Goal: Information Seeking & Learning: Find specific fact

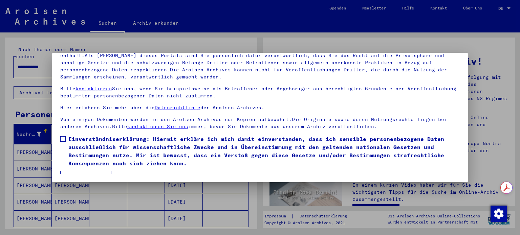
scroll to position [9, 0]
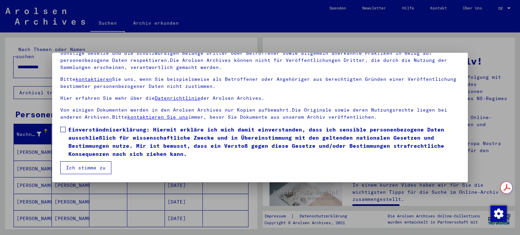
click at [249, 199] on div at bounding box center [260, 117] width 520 height 235
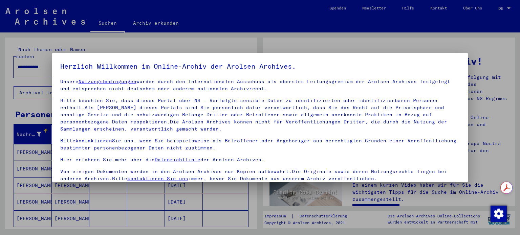
scroll to position [57, 0]
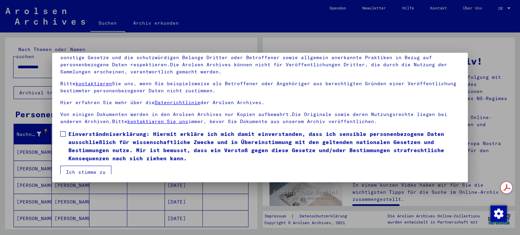
click at [64, 133] on span at bounding box center [62, 133] width 5 height 5
click at [87, 172] on button "Ich stimme zu" at bounding box center [85, 172] width 51 height 13
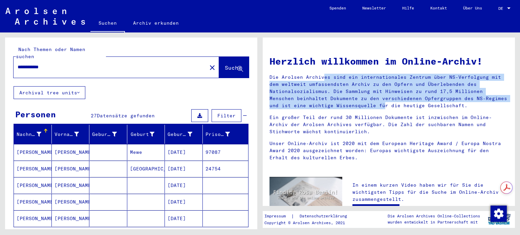
drag, startPoint x: 272, startPoint y: 78, endPoint x: 306, endPoint y: 108, distance: 45.4
click at [306, 108] on p "Die Arolsen Archives sind ein internationales Zentrum über NS-Verfolgung mit de…" at bounding box center [389, 92] width 239 height 36
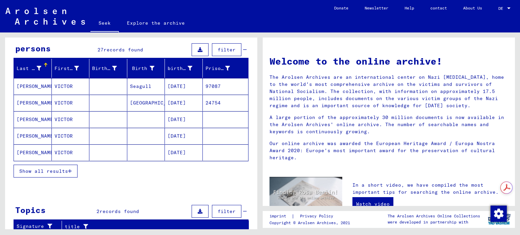
scroll to position [60, 0]
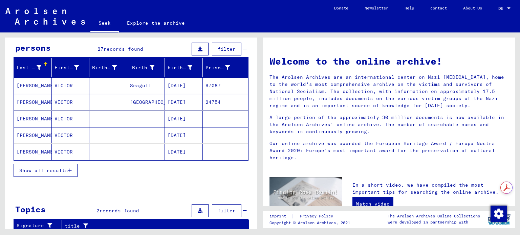
click at [62, 170] on font "Show all results" at bounding box center [43, 171] width 49 height 6
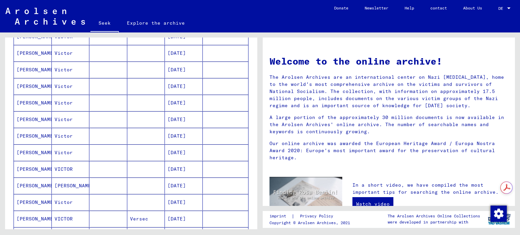
scroll to position [0, 0]
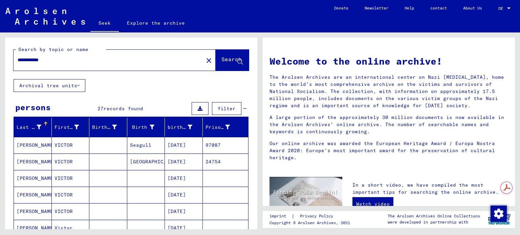
drag, startPoint x: 39, startPoint y: 60, endPoint x: 0, endPoint y: 60, distance: 38.9
click at [0, 60] on div "**********" at bounding box center [130, 131] width 260 height 197
click at [40, 61] on input "**********" at bounding box center [107, 60] width 178 height 7
type input "**********"
click at [221, 59] on font "Search" at bounding box center [231, 59] width 20 height 7
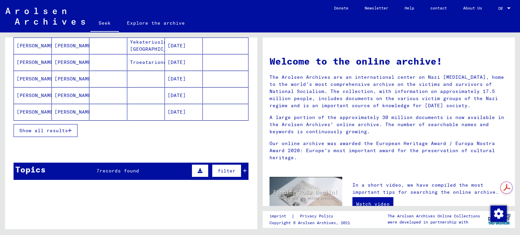
scroll to position [117, 0]
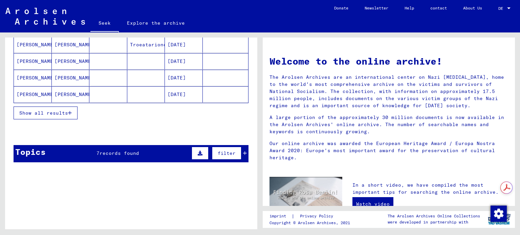
click at [40, 110] on font "Show all results" at bounding box center [43, 113] width 49 height 6
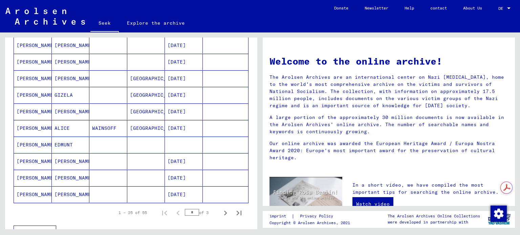
scroll to position [350, 0]
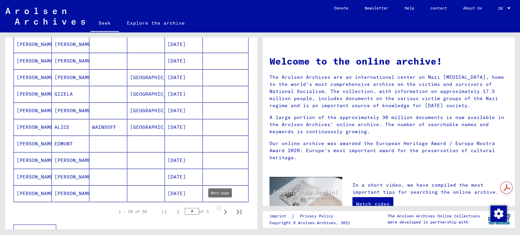
click at [221, 208] on icon "Next page" at bounding box center [225, 212] width 9 height 9
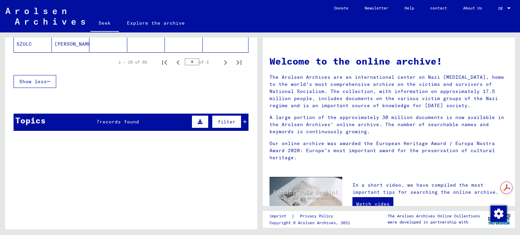
scroll to position [512, 0]
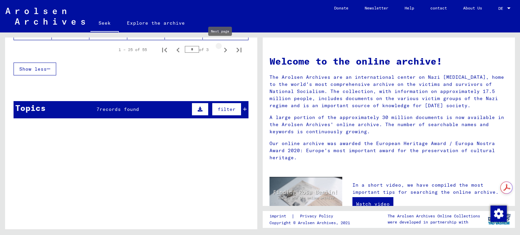
click at [221, 46] on icon "Next page" at bounding box center [225, 49] width 9 height 9
type input "*"
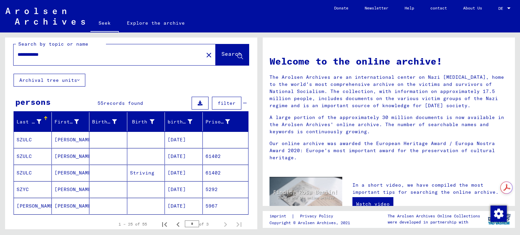
scroll to position [0, 0]
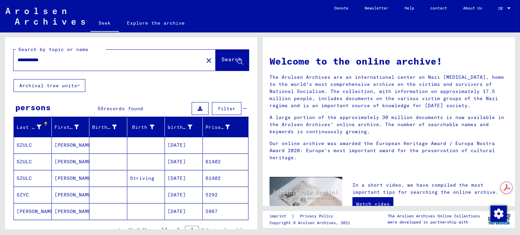
drag, startPoint x: 37, startPoint y: 60, endPoint x: 0, endPoint y: 53, distance: 37.2
click at [0, 53] on div "**********" at bounding box center [130, 131] width 260 height 197
drag, startPoint x: 35, startPoint y: 58, endPoint x: 4, endPoint y: 58, distance: 30.5
click at [4, 58] on div "**********" at bounding box center [130, 131] width 260 height 197
type input "**********"
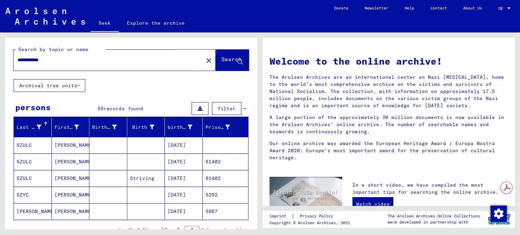
click at [221, 58] on font "Search" at bounding box center [231, 59] width 20 height 7
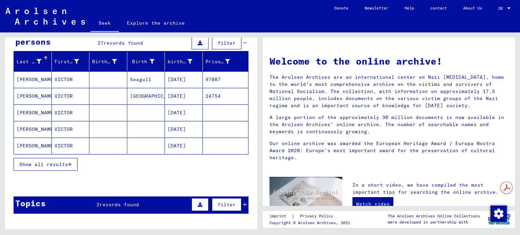
scroll to position [66, 0]
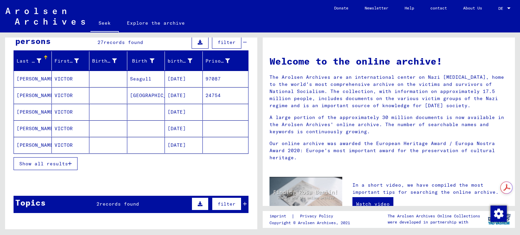
click at [76, 143] on mat-cell "VICTOR" at bounding box center [71, 145] width 38 height 16
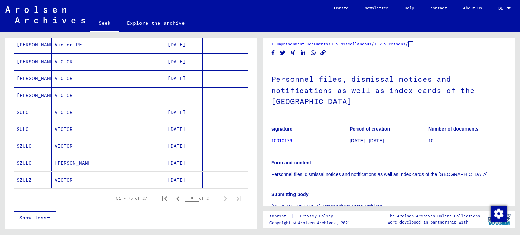
scroll to position [376, 0]
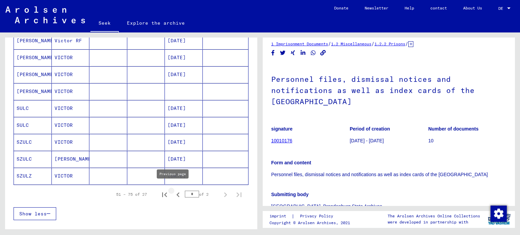
click at [176, 193] on icon "Previous page" at bounding box center [177, 195] width 3 height 5
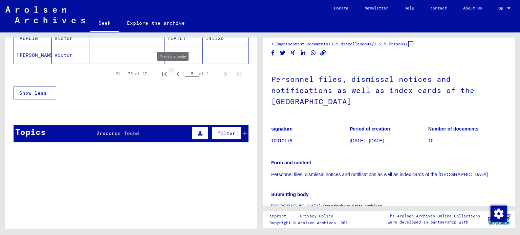
click at [173, 73] on icon "Previous page" at bounding box center [177, 73] width 9 height 9
type input "*"
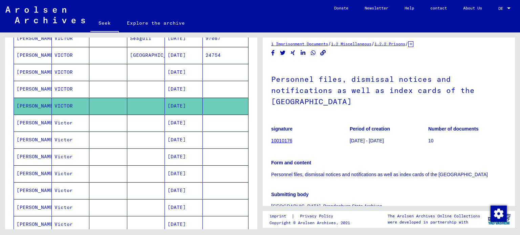
drag, startPoint x: 252, startPoint y: 91, endPoint x: 257, endPoint y: 81, distance: 11.5
click at [257, 81] on div "**********" at bounding box center [131, 136] width 252 height 197
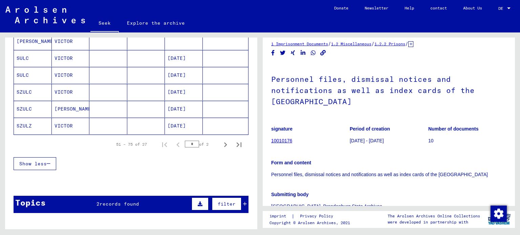
scroll to position [493, 0]
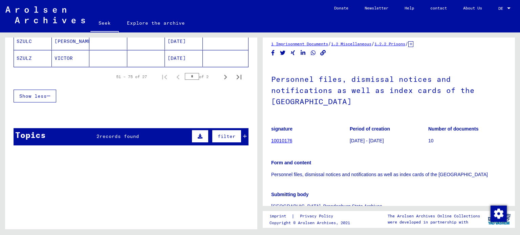
click at [143, 129] on div "Topics 2 records found filter" at bounding box center [131, 136] width 235 height 17
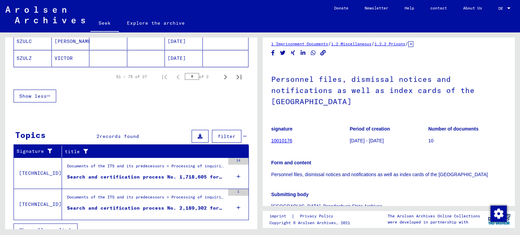
click at [154, 164] on div "Documents of the ITS and its predecessors > Processing of inquiries > Case-rela…" at bounding box center [146, 167] width 158 height 9
